Goal: Task Accomplishment & Management: Use online tool/utility

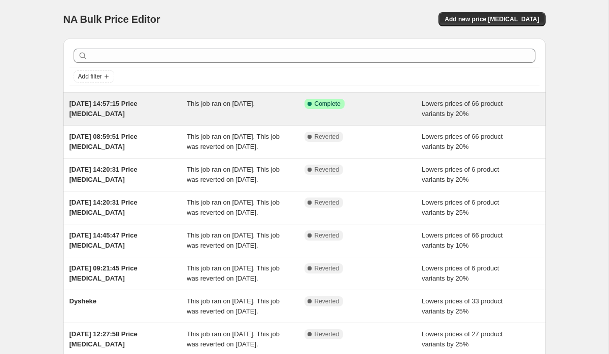
click at [406, 112] on div "Success Complete Complete" at bounding box center [363, 109] width 118 height 20
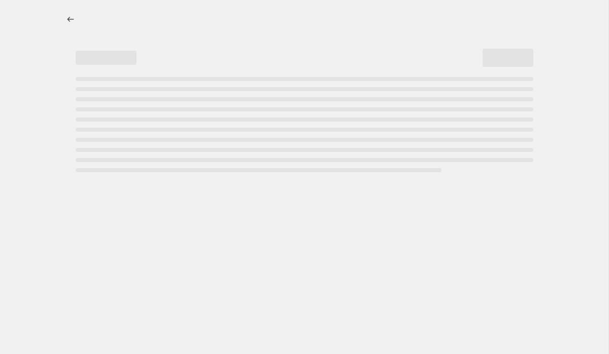
select select "percentage"
select select "collection"
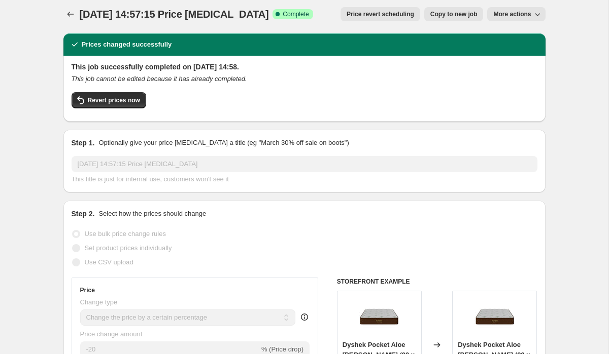
scroll to position [6, 0]
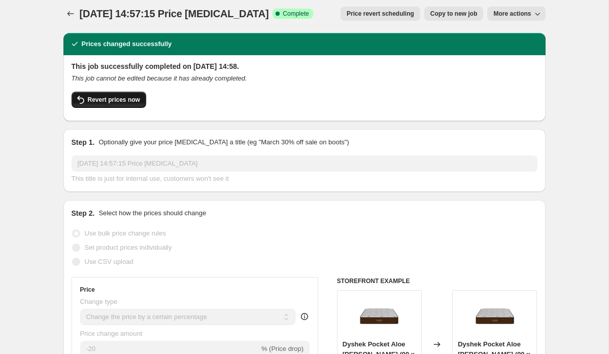
click at [117, 103] on span "Revert prices now" at bounding box center [114, 100] width 52 height 8
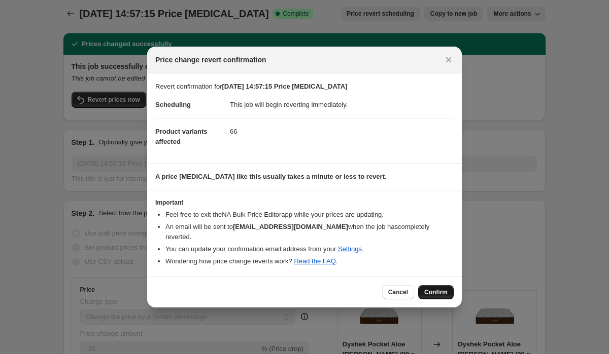
click at [442, 289] on span "Confirm" at bounding box center [435, 293] width 23 height 8
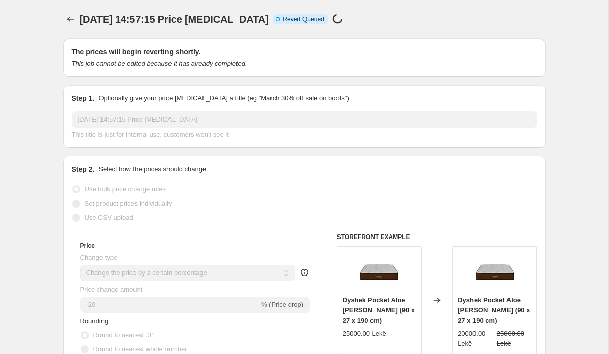
scroll to position [6, 0]
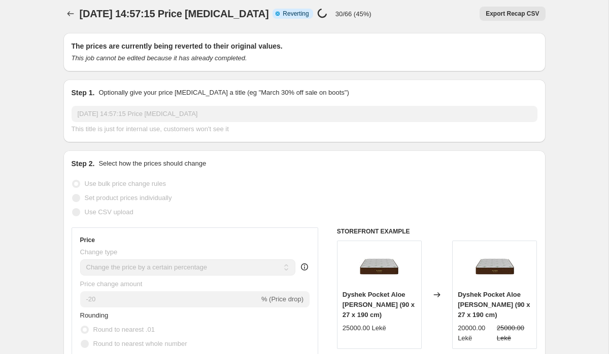
select select "percentage"
select select "collection"
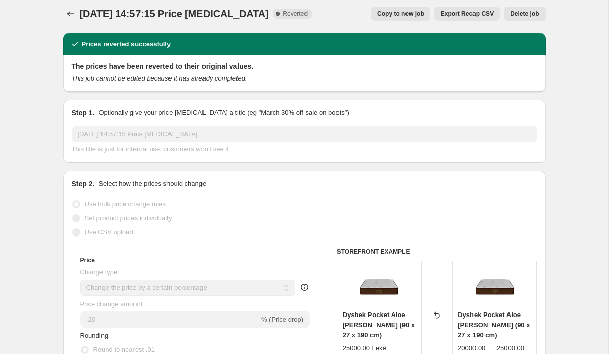
scroll to position [0, 0]
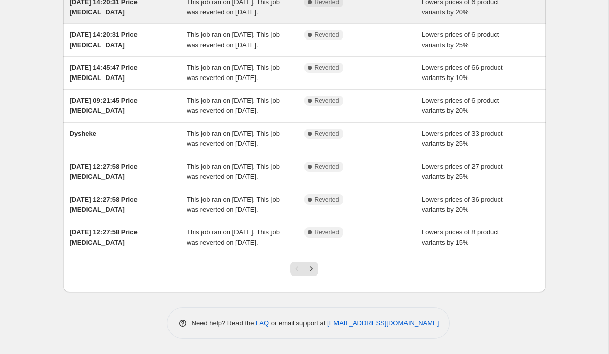
scroll to position [259, 0]
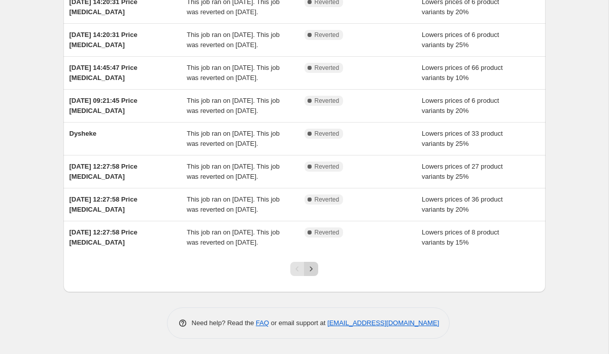
click at [308, 269] on icon "Next" at bounding box center [311, 269] width 10 height 10
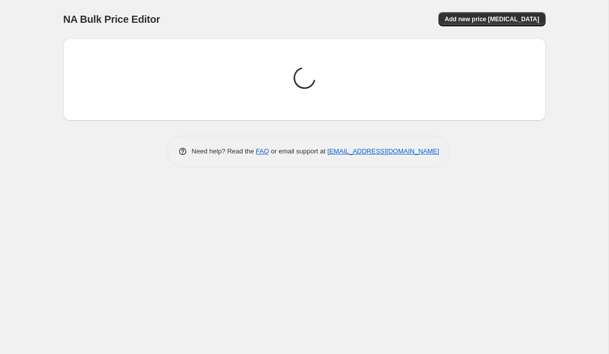
scroll to position [0, 0]
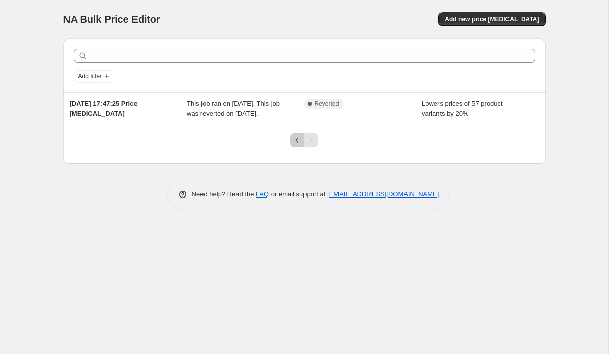
click at [297, 148] on button "Previous" at bounding box center [297, 140] width 14 height 14
